Goal: Task Accomplishment & Management: Use online tool/utility

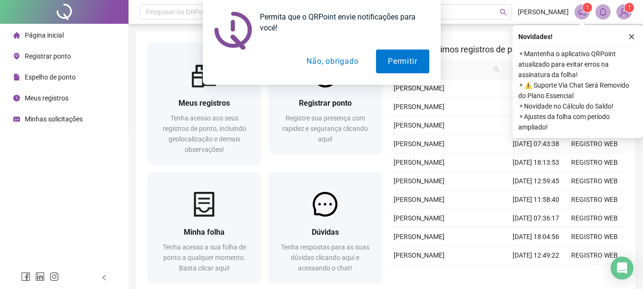
click at [334, 66] on button "Não, obrigado" at bounding box center [333, 62] width 76 height 24
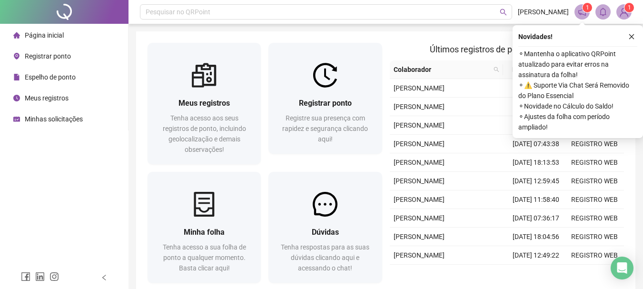
click at [81, 61] on li "Registrar ponto" at bounding box center [64, 56] width 124 height 19
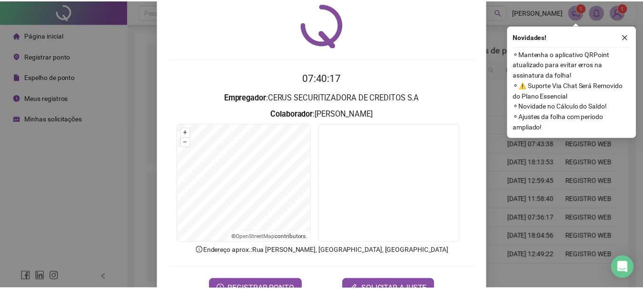
scroll to position [62, 0]
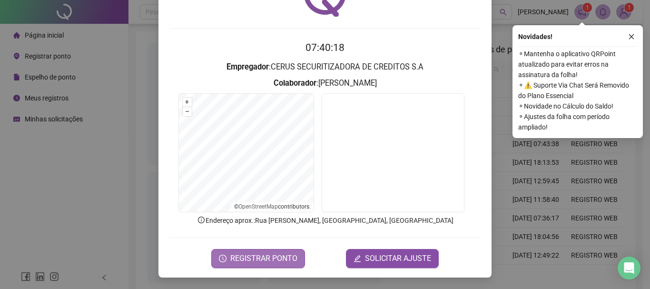
click at [265, 257] on span "REGISTRAR PONTO" at bounding box center [263, 258] width 67 height 11
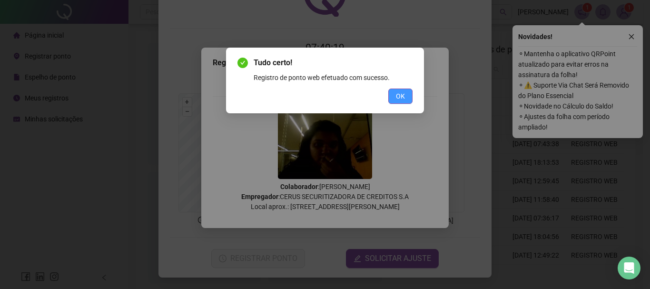
click at [396, 92] on button "OK" at bounding box center [400, 96] width 24 height 15
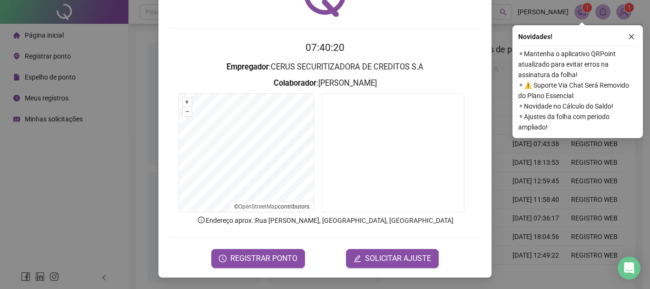
click at [90, 74] on div "Registro de ponto web 07:40:20 Empregador : CERUS SECURITIZADORA DE CREDITOS S.…" at bounding box center [325, 144] width 650 height 289
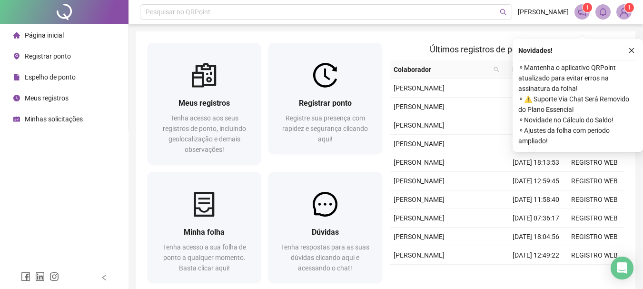
scroll to position [50, 0]
